Goal: Task Accomplishment & Management: Manage account settings

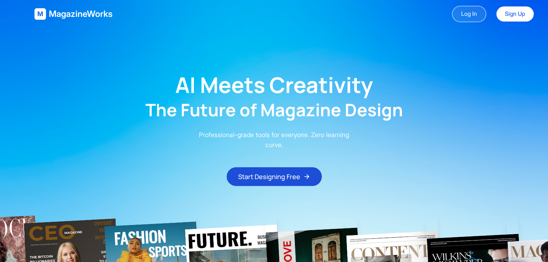
click at [470, 14] on link "Log In" at bounding box center [469, 14] width 34 height 17
